Goal: Task Accomplishment & Management: Manage account settings

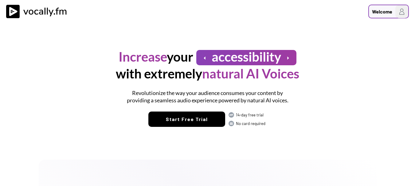
click at [385, 11] on div "Welcome" at bounding box center [382, 11] width 20 height 7
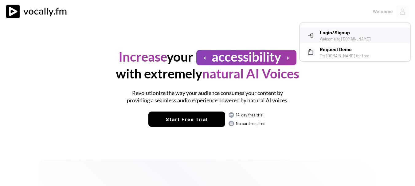
click at [341, 33] on h3 "Login/Signup" at bounding box center [363, 32] width 86 height 7
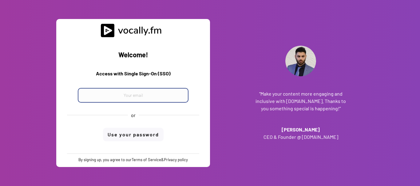
click at [122, 98] on input "email" at bounding box center [133, 95] width 111 height 15
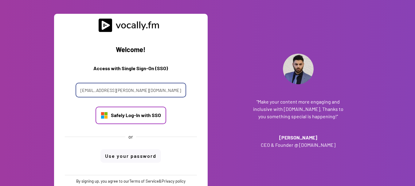
type input "giovanni.pettola@external.eni.com"
click at [126, 115] on div "Safely Log-In with SSO" at bounding box center [136, 115] width 50 height 7
